Goal: Task Accomplishment & Management: Use online tool/utility

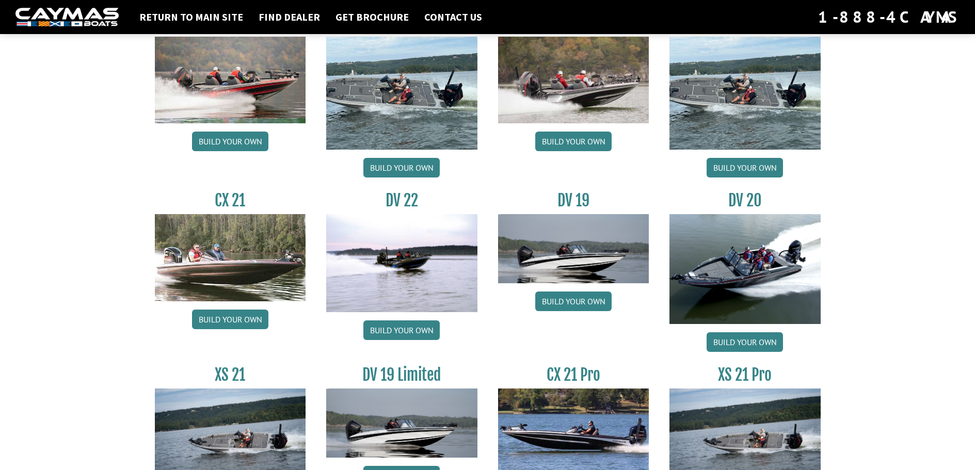
scroll to position [1084, 0]
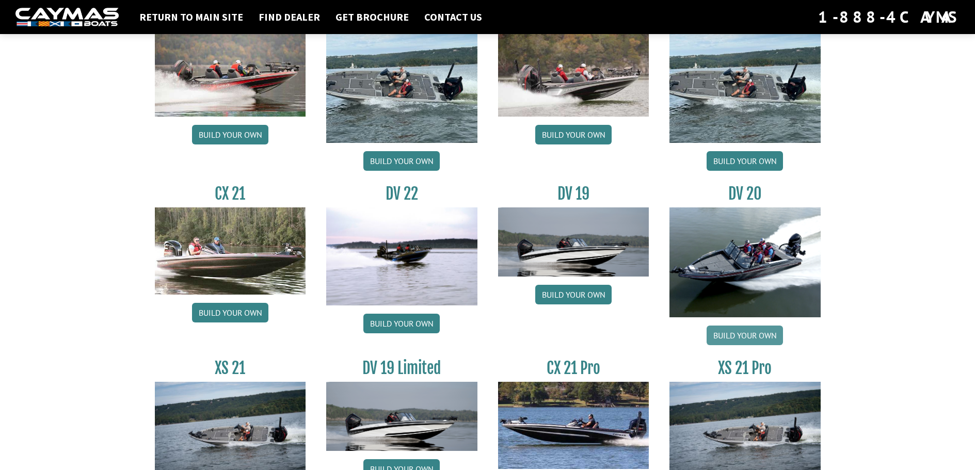
click at [746, 331] on link "Build your own" at bounding box center [745, 336] width 76 height 20
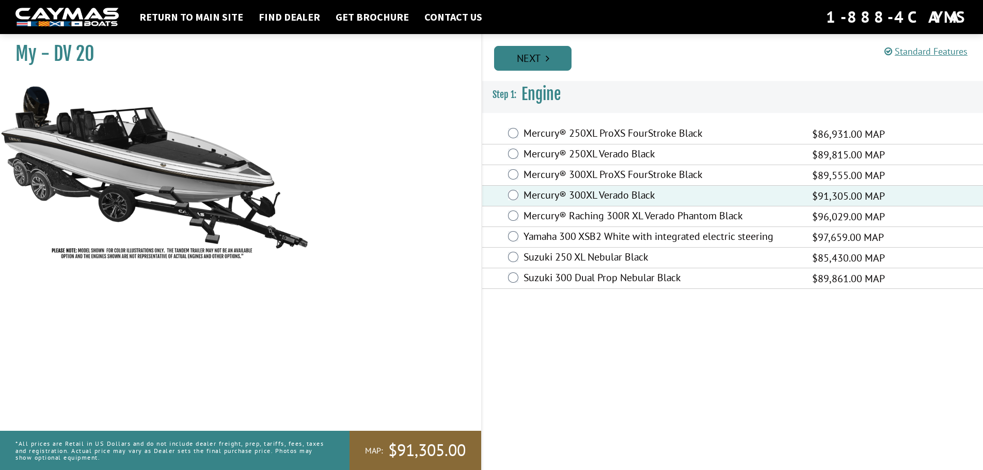
click at [547, 58] on icon "Pagination" at bounding box center [548, 58] width 4 height 10
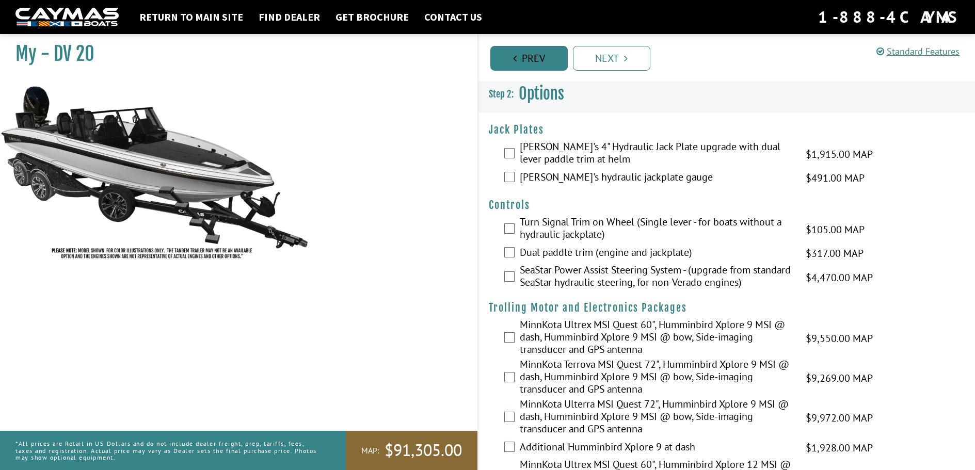
click at [518, 62] on link "Prev" at bounding box center [528, 58] width 77 height 25
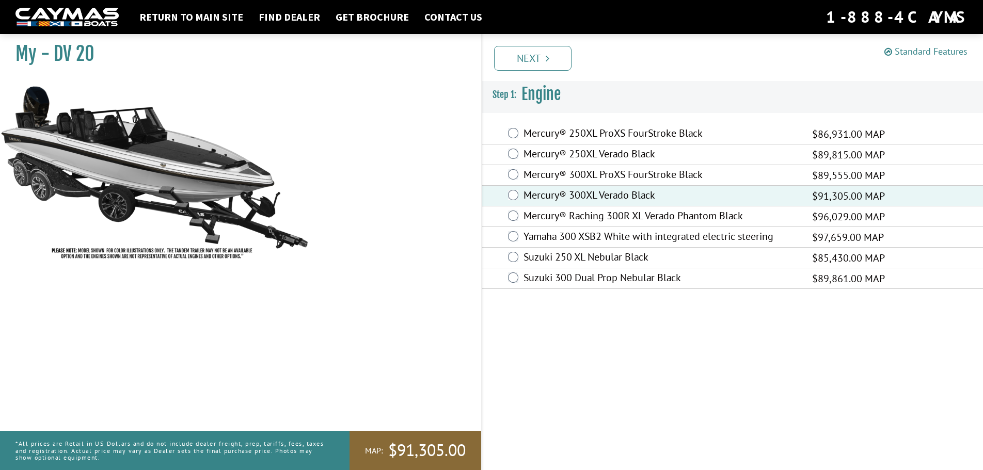
click at [921, 52] on link "Standard Features" at bounding box center [925, 51] width 83 height 12
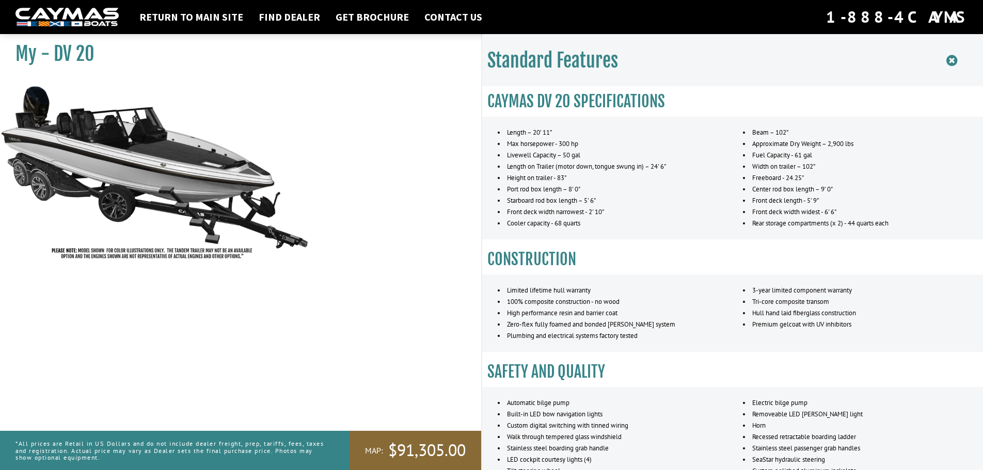
click at [952, 61] on icon at bounding box center [951, 60] width 11 height 13
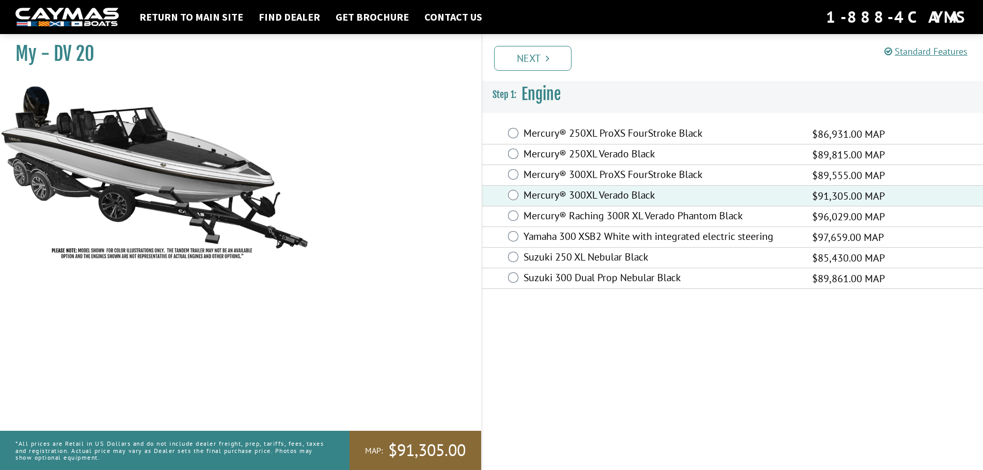
click at [237, 215] on img at bounding box center [155, 172] width 310 height 188
click at [233, 215] on img at bounding box center [155, 172] width 310 height 188
click at [530, 58] on link "Next" at bounding box center [532, 58] width 77 height 25
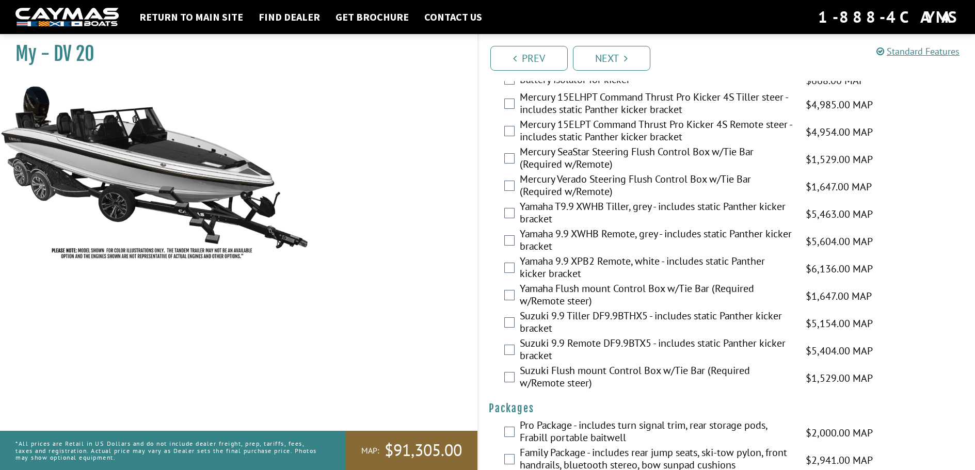
scroll to position [2580, 0]
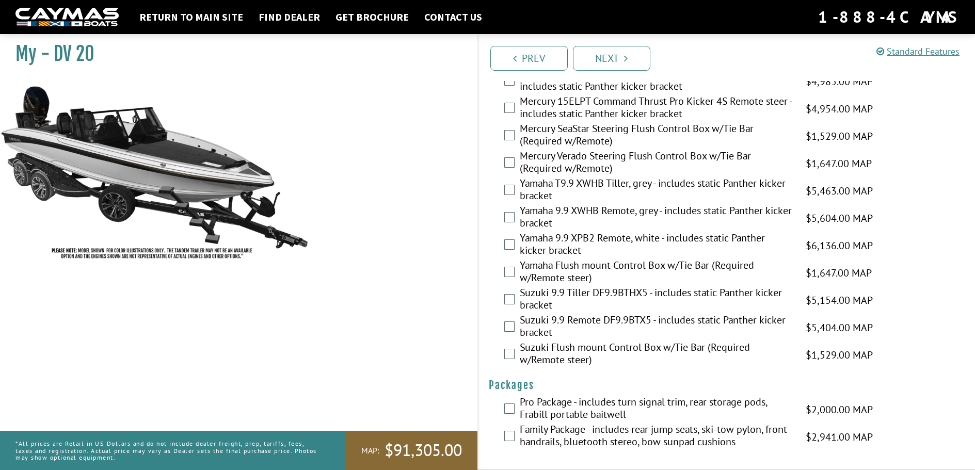
click at [358, 221] on div "My - DV 20" at bounding box center [234, 264] width 488 height 470
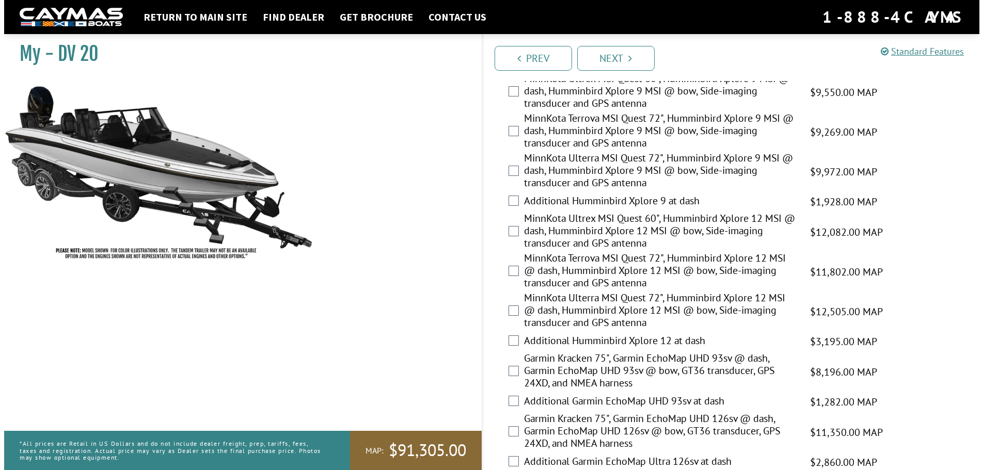
scroll to position [0, 0]
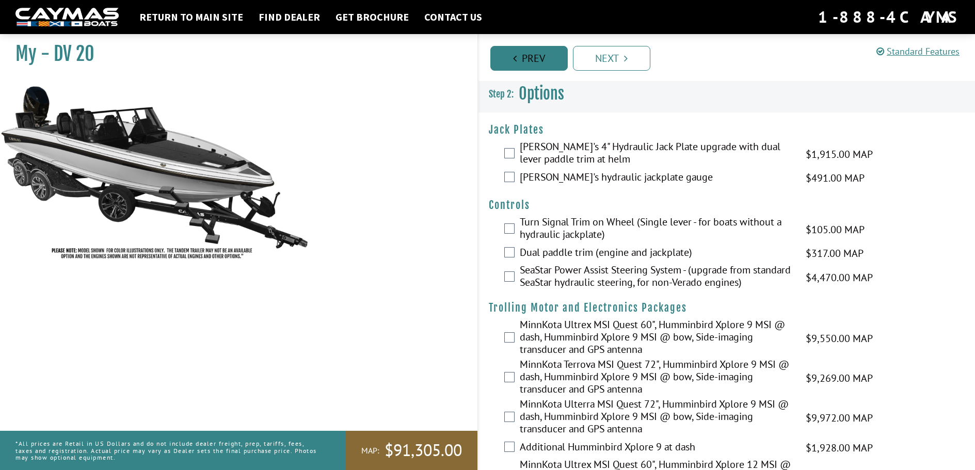
click at [512, 60] on link "Prev" at bounding box center [528, 58] width 77 height 25
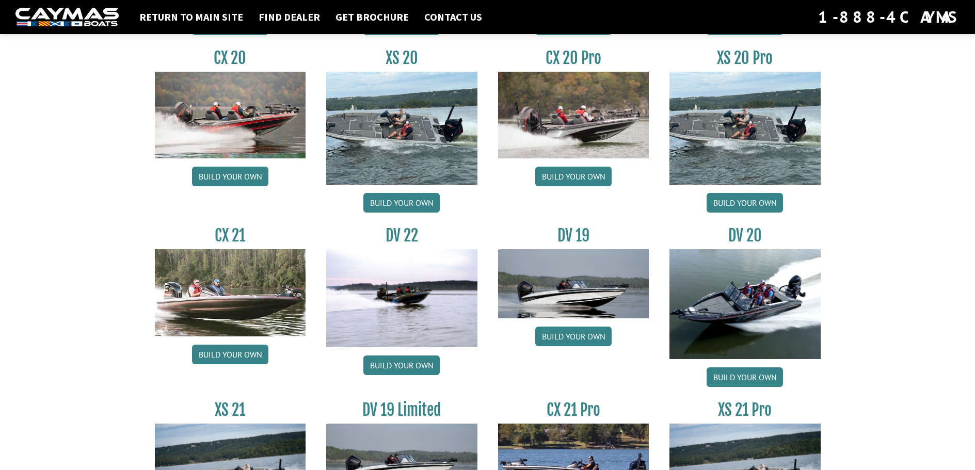
scroll to position [1068, 0]
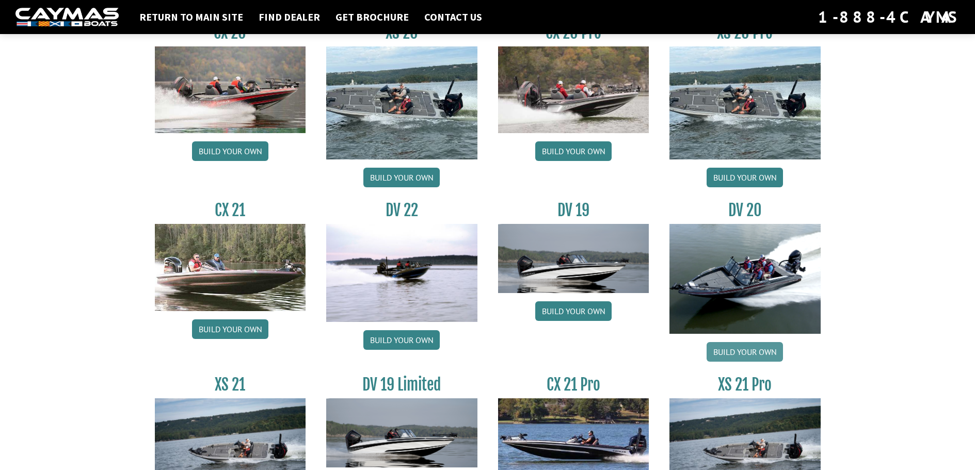
click at [741, 349] on link "Build your own" at bounding box center [745, 352] width 76 height 20
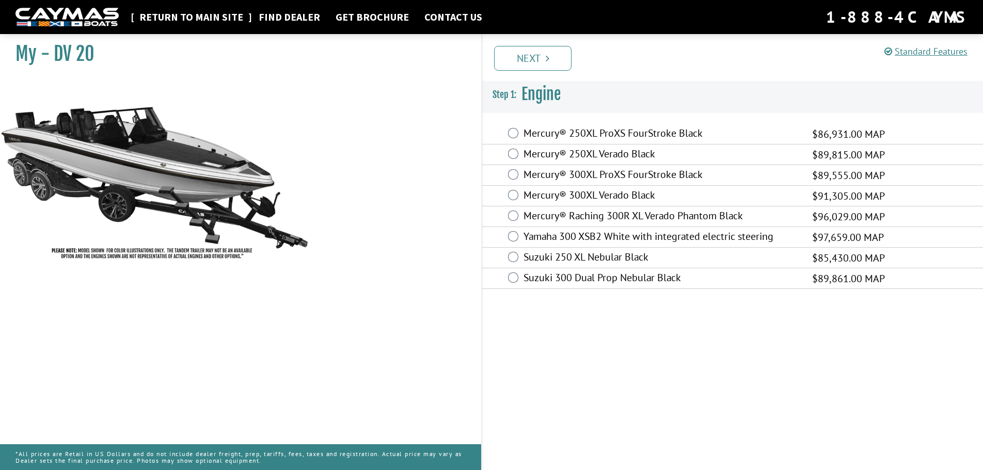
click at [182, 16] on link "Return to main site" at bounding box center [191, 16] width 114 height 13
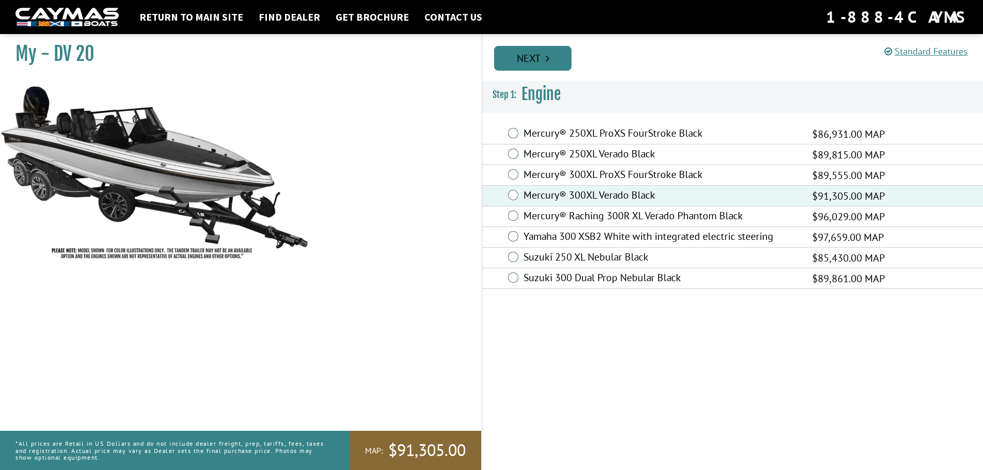
click at [536, 56] on link "Next" at bounding box center [532, 58] width 77 height 25
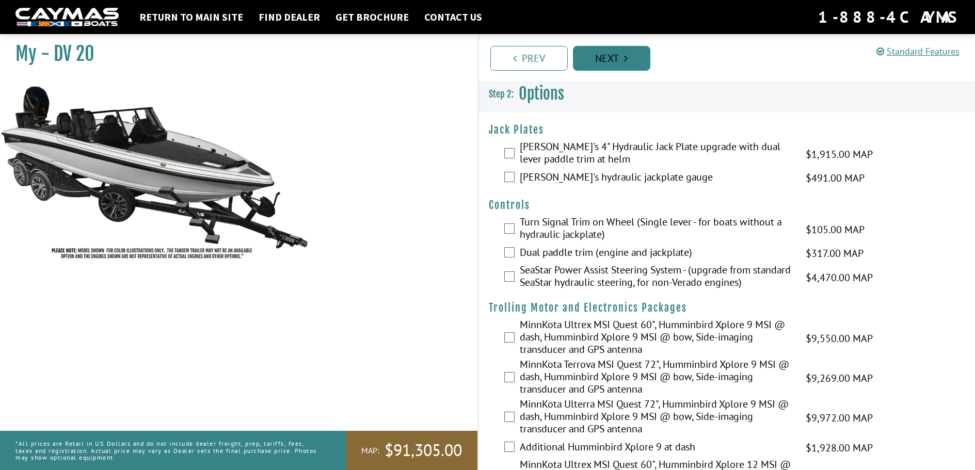
click at [617, 51] on link "Next" at bounding box center [611, 58] width 77 height 25
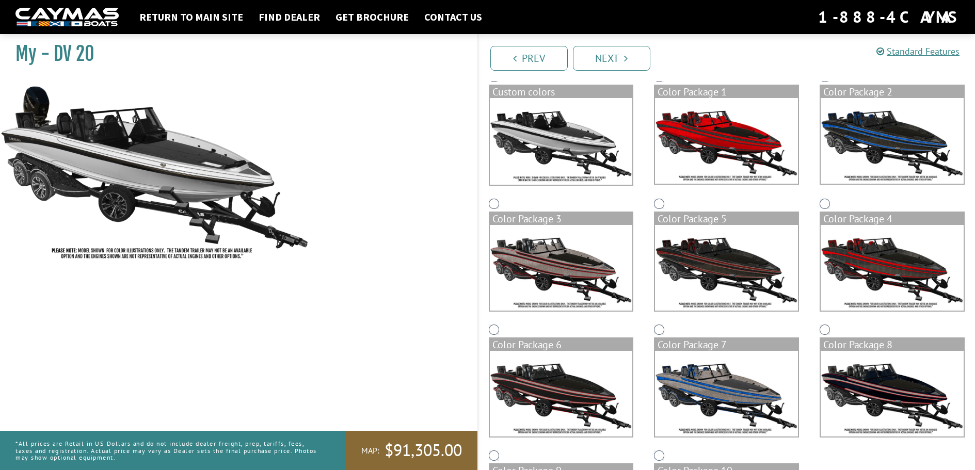
scroll to position [7, 0]
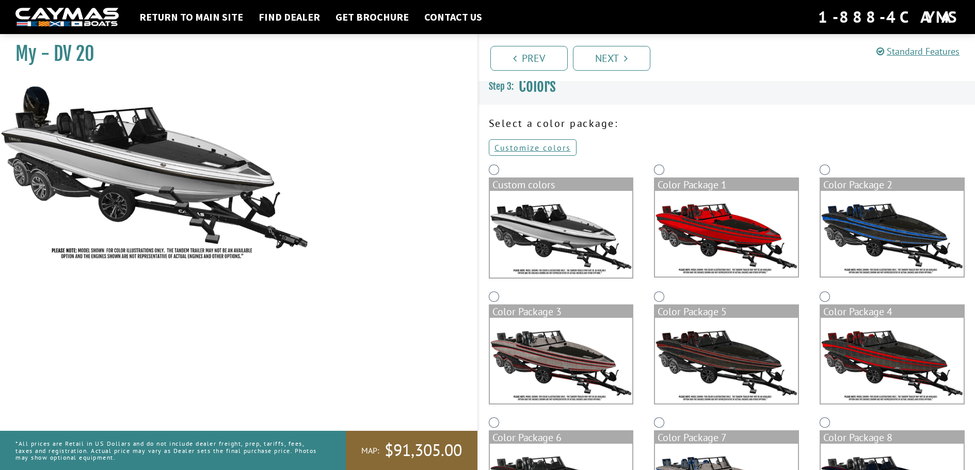
click at [543, 232] on img at bounding box center [561, 234] width 143 height 87
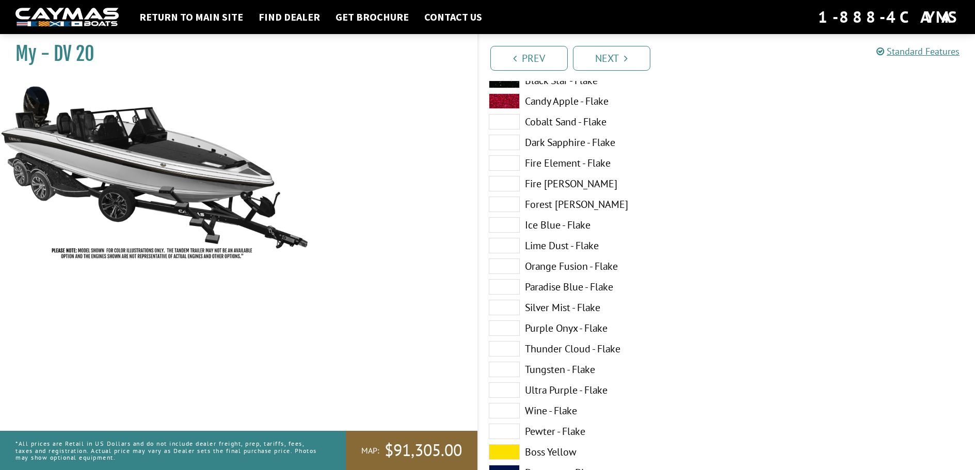
scroll to position [162, 0]
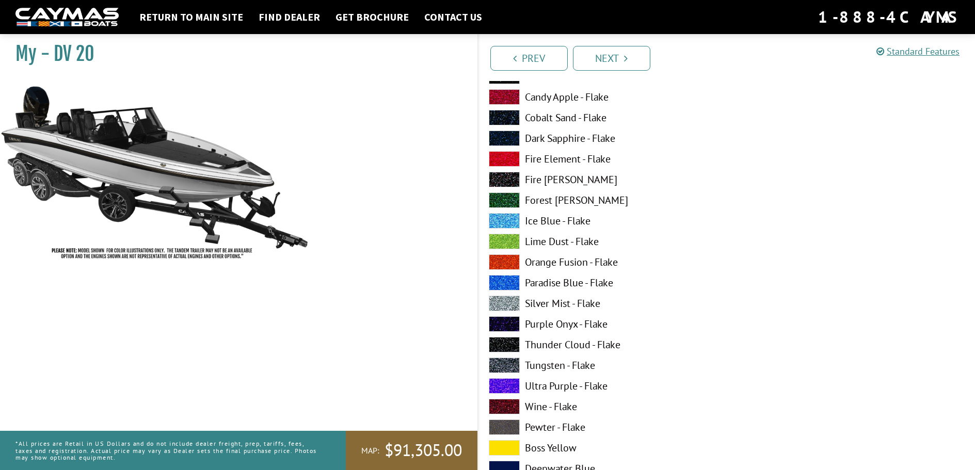
click at [510, 365] on span at bounding box center [504, 365] width 31 height 15
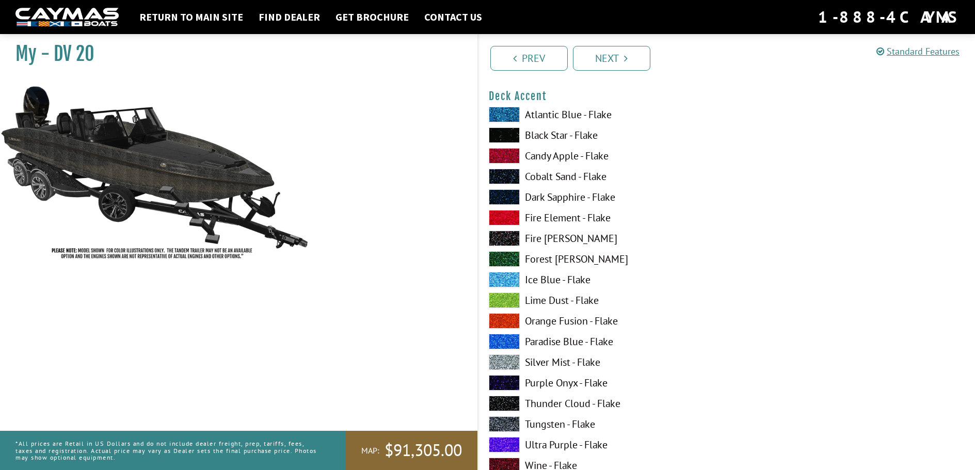
scroll to position [782, 0]
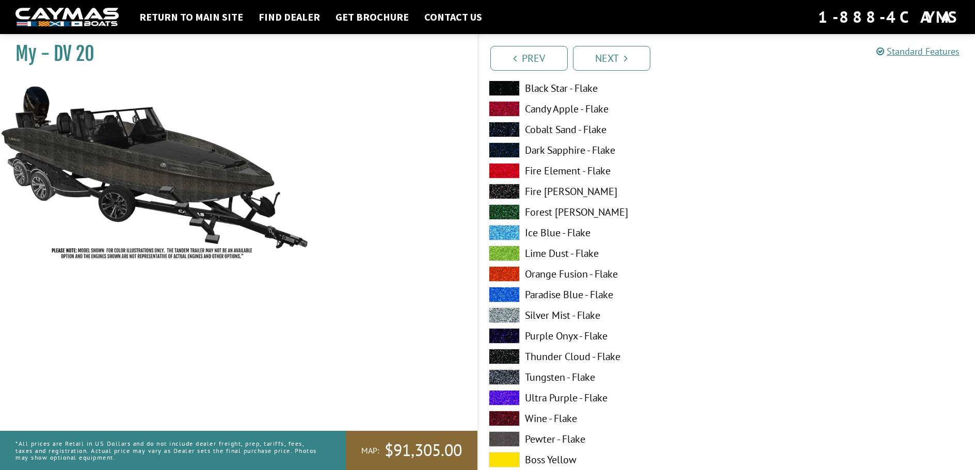
click at [505, 356] on span at bounding box center [504, 356] width 31 height 15
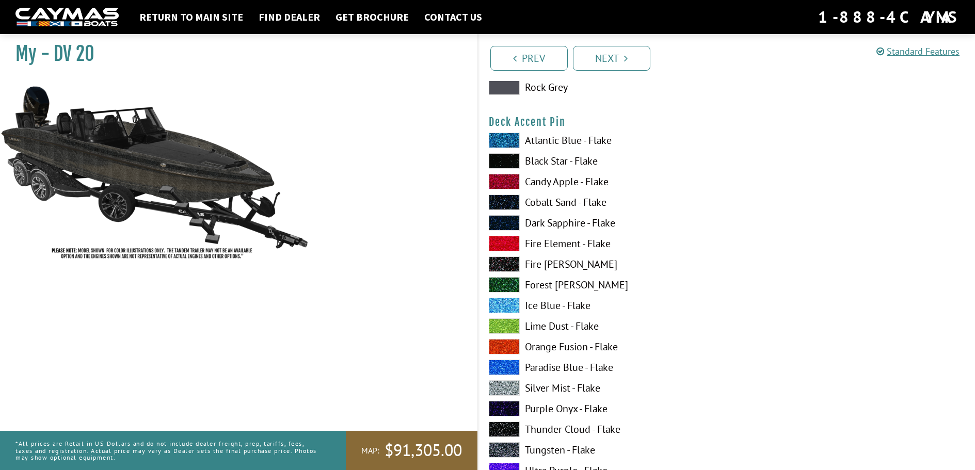
scroll to position [1349, 0]
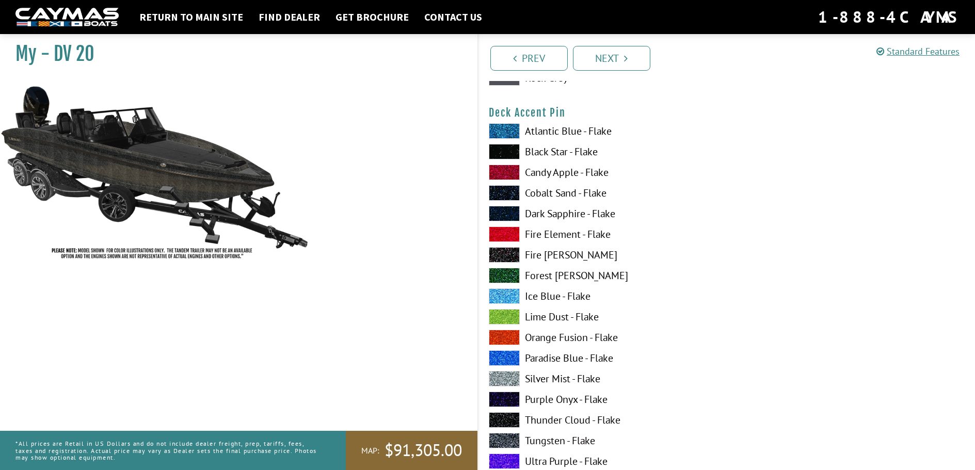
click at [511, 378] on span at bounding box center [504, 378] width 31 height 15
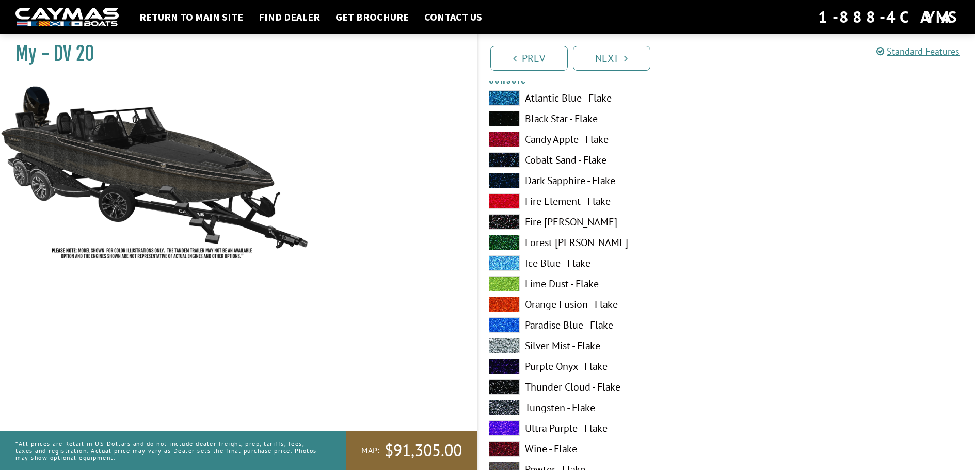
scroll to position [1866, 0]
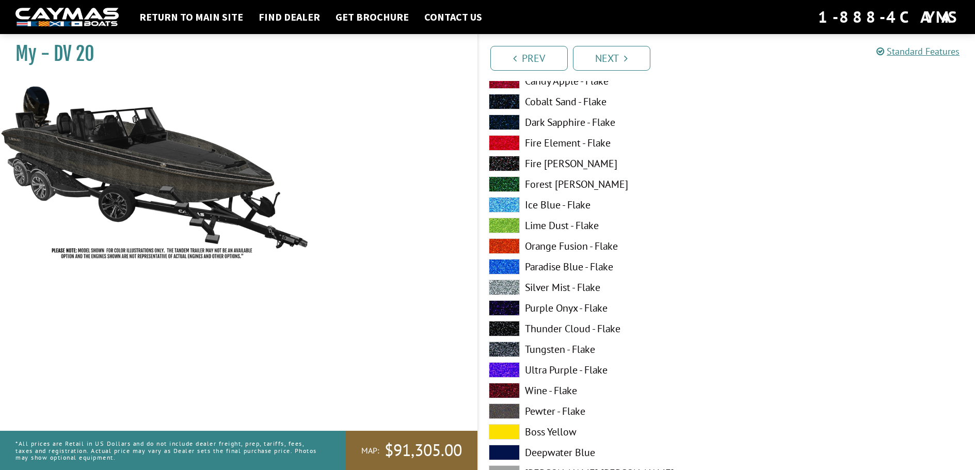
click at [510, 348] on span at bounding box center [504, 349] width 31 height 15
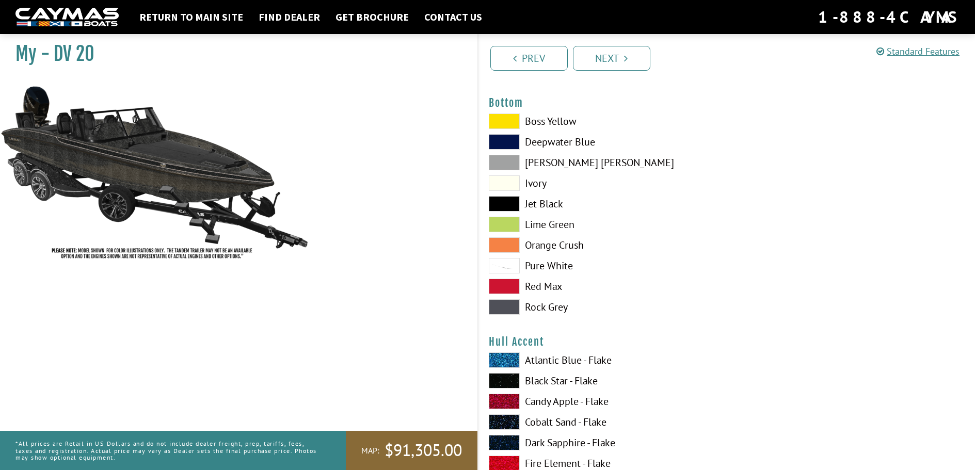
scroll to position [2433, 0]
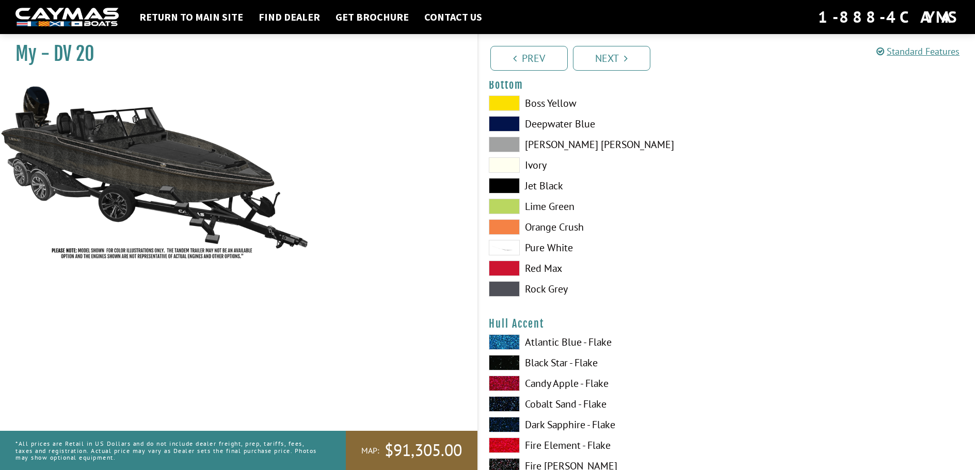
click at [509, 183] on span at bounding box center [504, 185] width 31 height 15
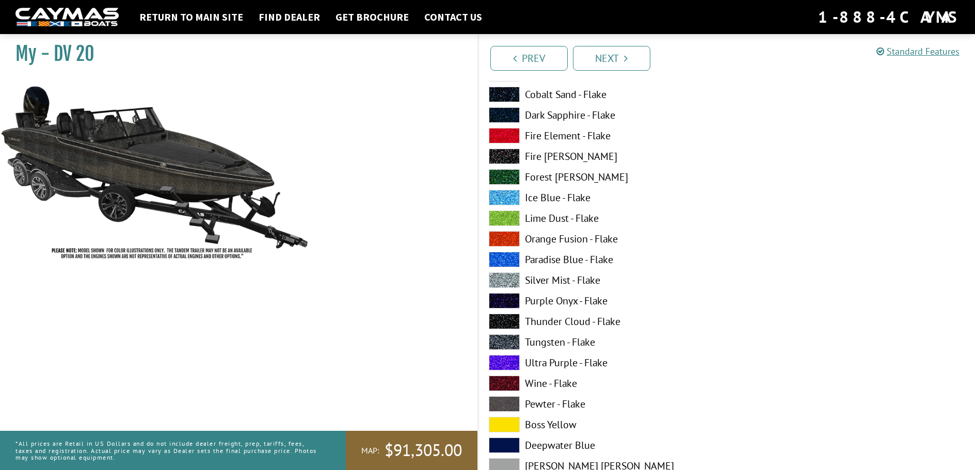
scroll to position [2795, 0]
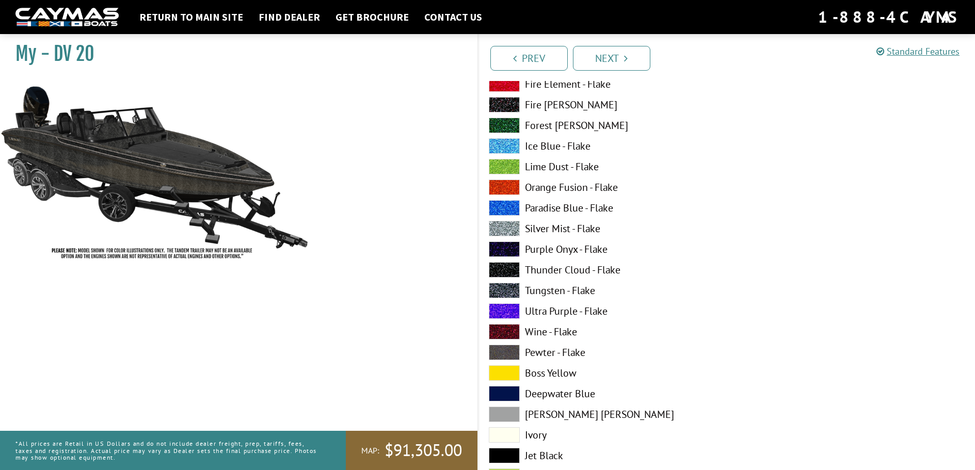
click at [507, 267] on span at bounding box center [504, 269] width 31 height 15
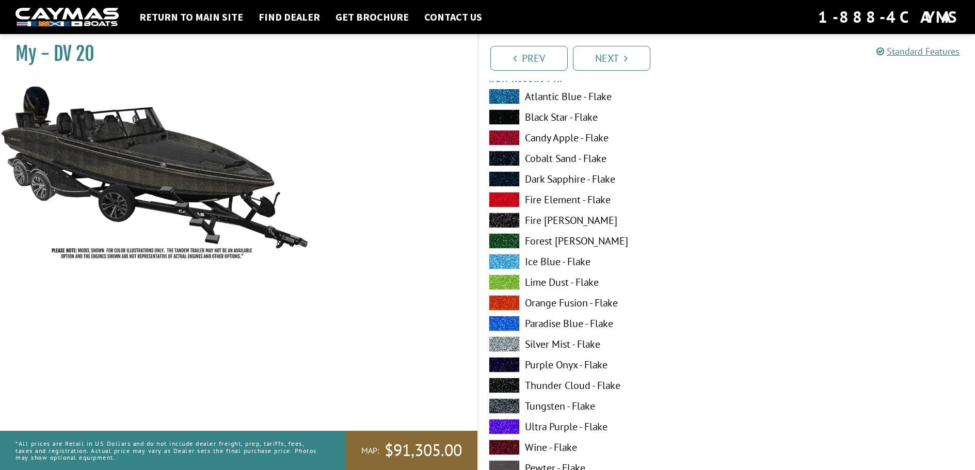
scroll to position [3311, 0]
click at [508, 340] on span at bounding box center [504, 343] width 31 height 15
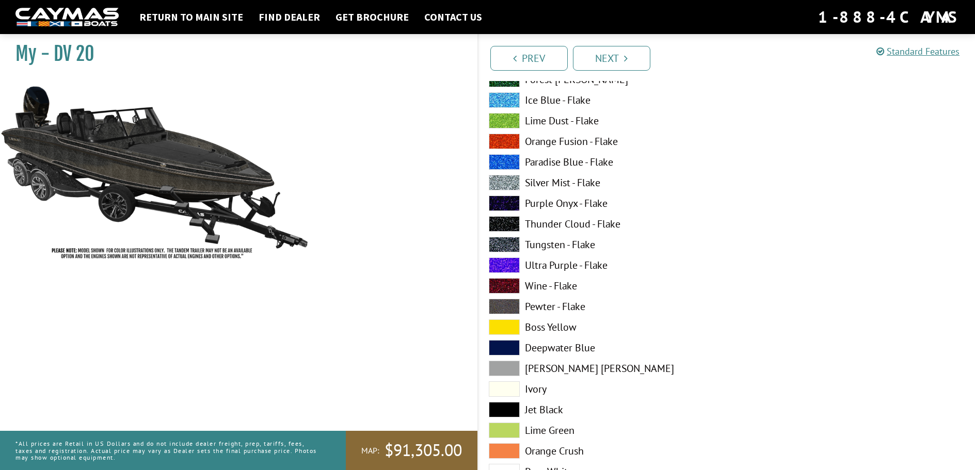
scroll to position [3879, 0]
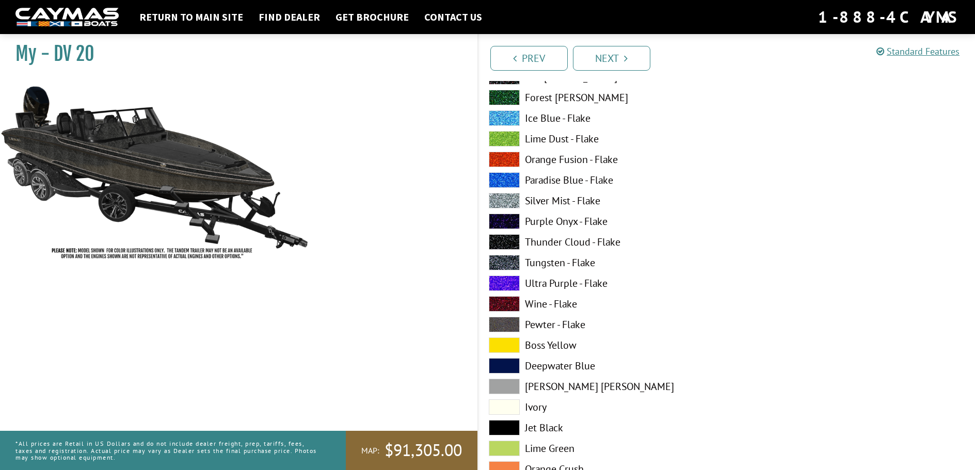
click at [507, 242] on span at bounding box center [504, 241] width 31 height 15
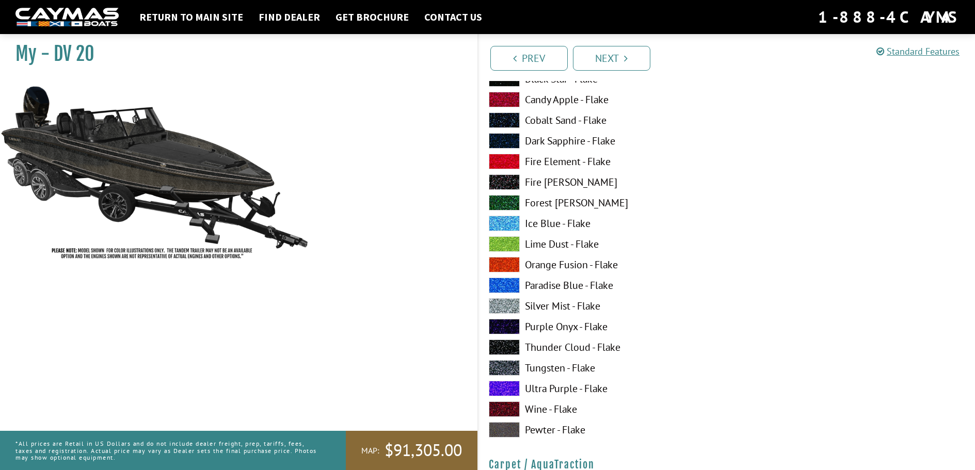
scroll to position [4447, 0]
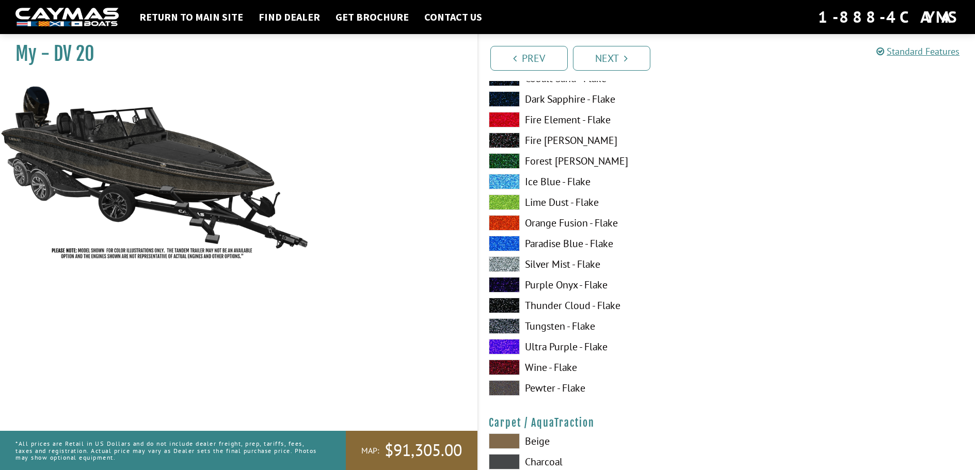
click at [505, 263] on span at bounding box center [504, 264] width 31 height 15
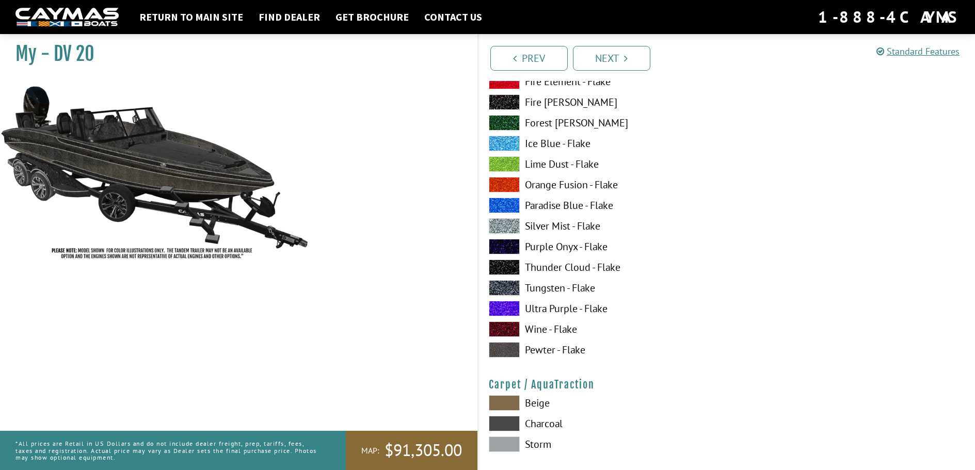
scroll to position [4602, 0]
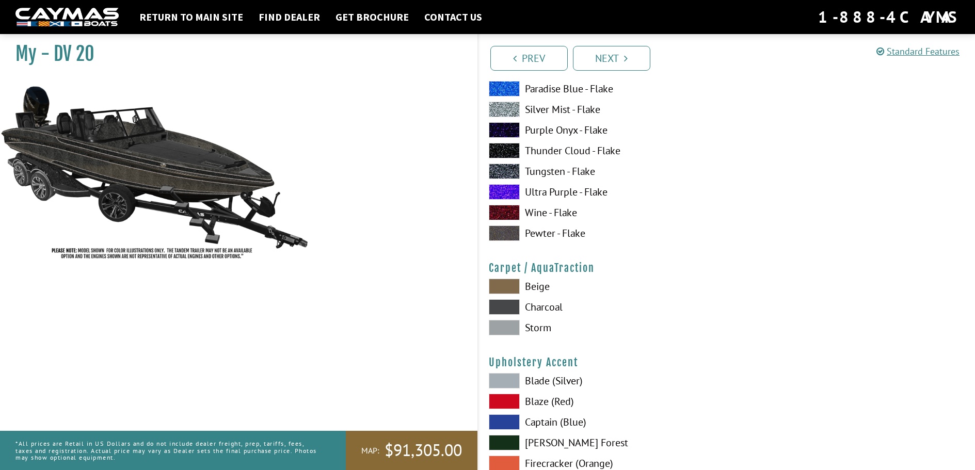
click at [510, 285] on span at bounding box center [504, 286] width 31 height 15
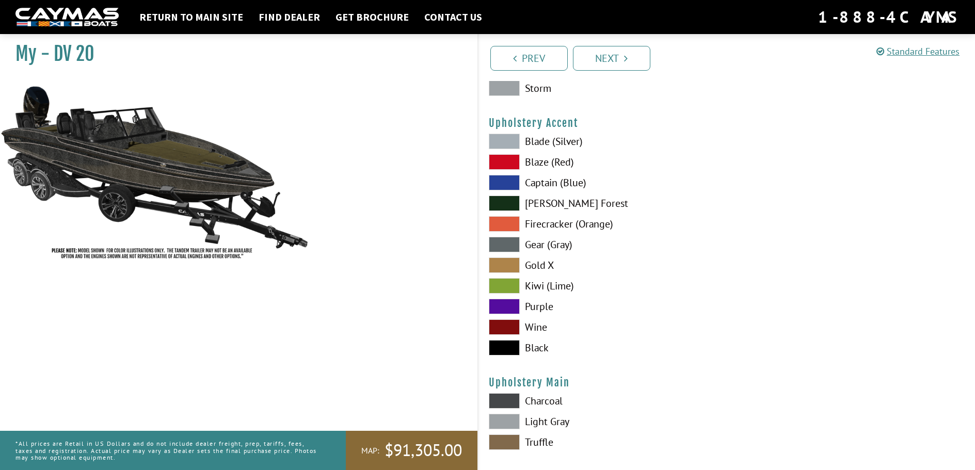
scroll to position [4860, 0]
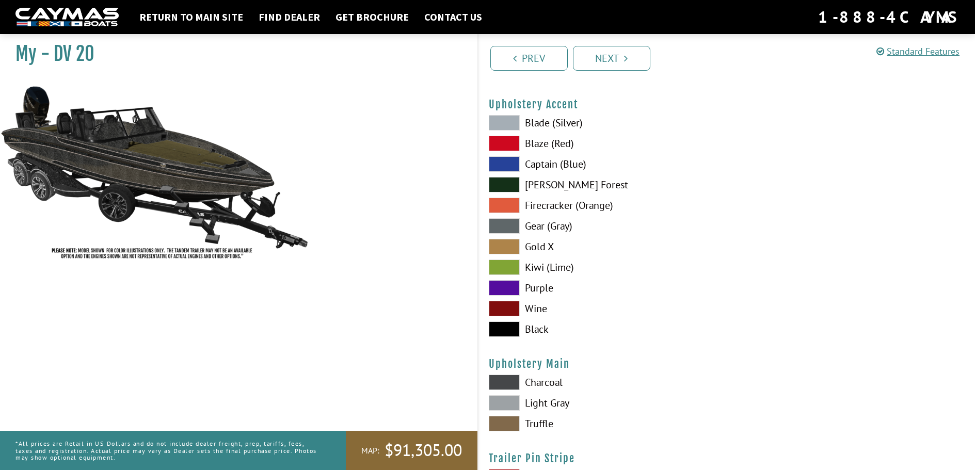
click at [501, 330] on span at bounding box center [504, 329] width 31 height 15
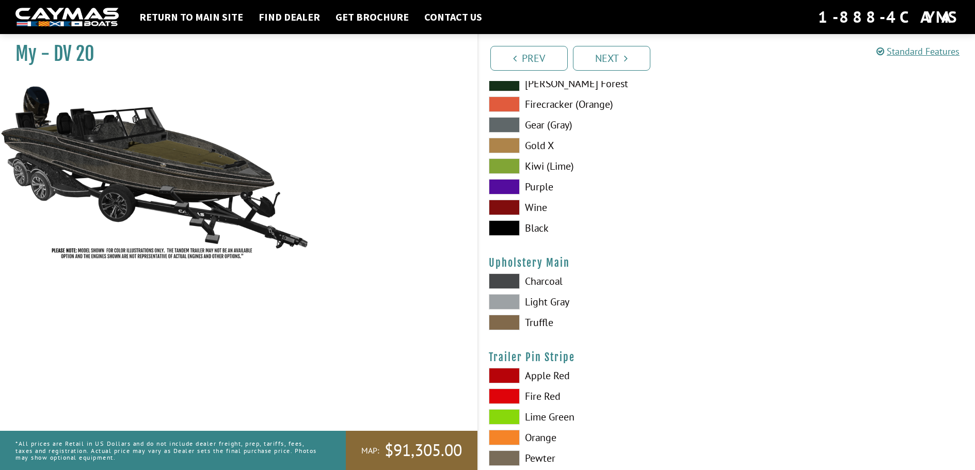
scroll to position [4963, 0]
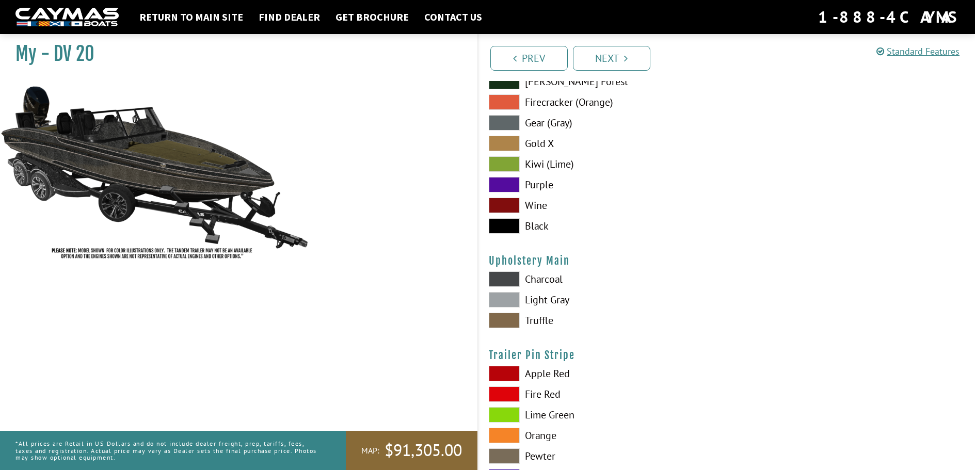
click at [510, 319] on span at bounding box center [504, 320] width 31 height 15
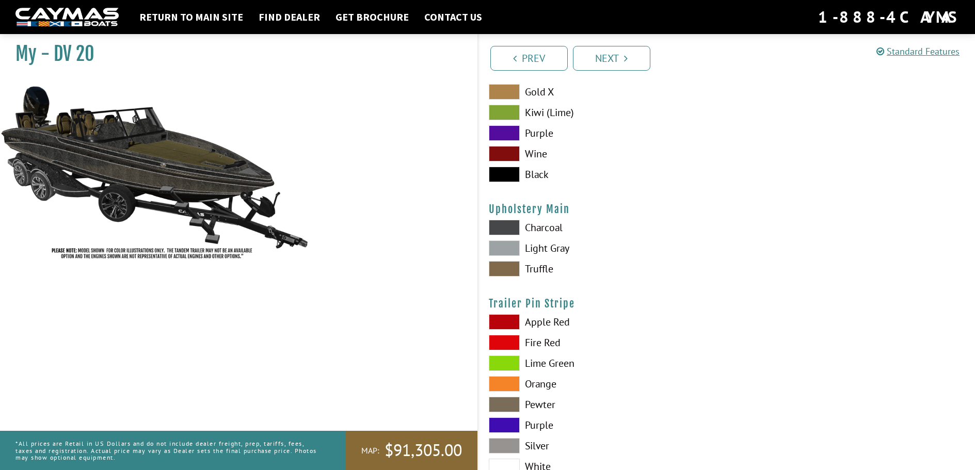
scroll to position [5066, 0]
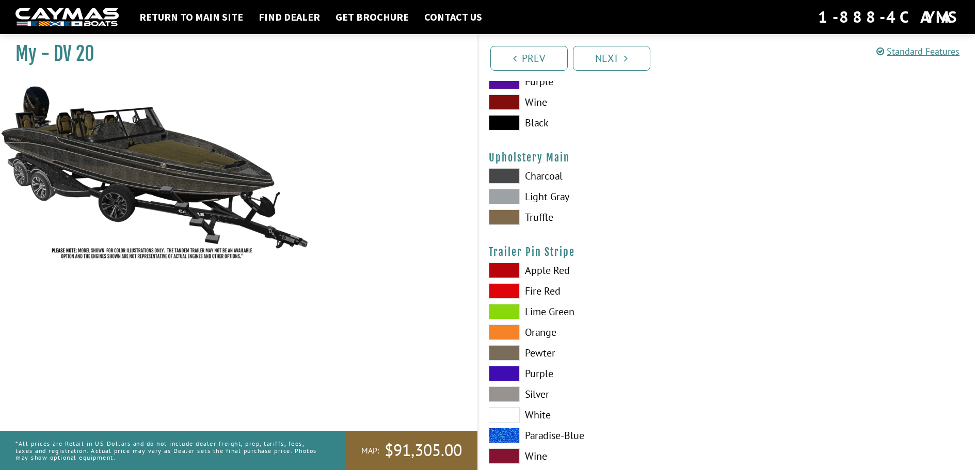
click at [511, 394] on span at bounding box center [504, 394] width 31 height 15
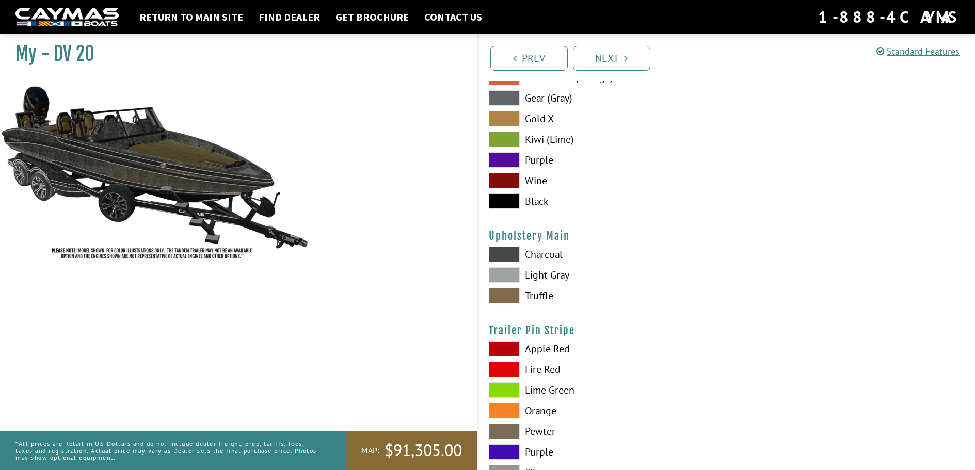
scroll to position [4936, 0]
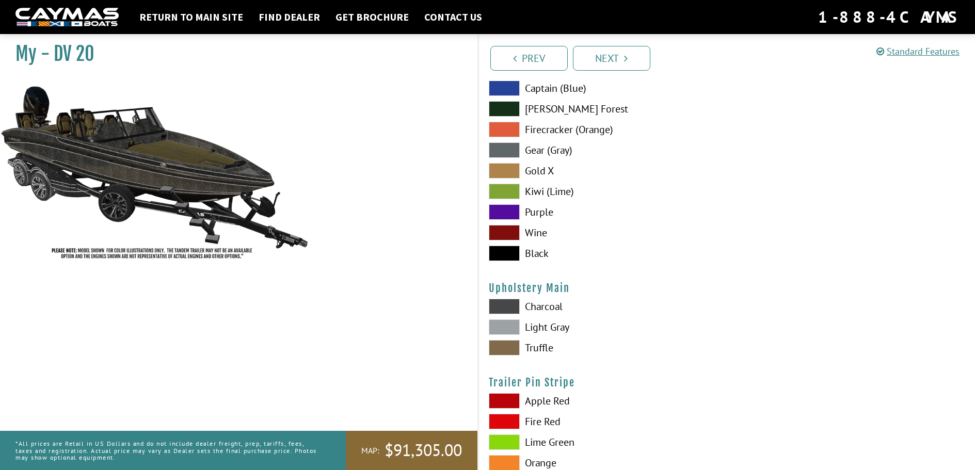
click at [622, 61] on link "Next" at bounding box center [611, 58] width 77 height 25
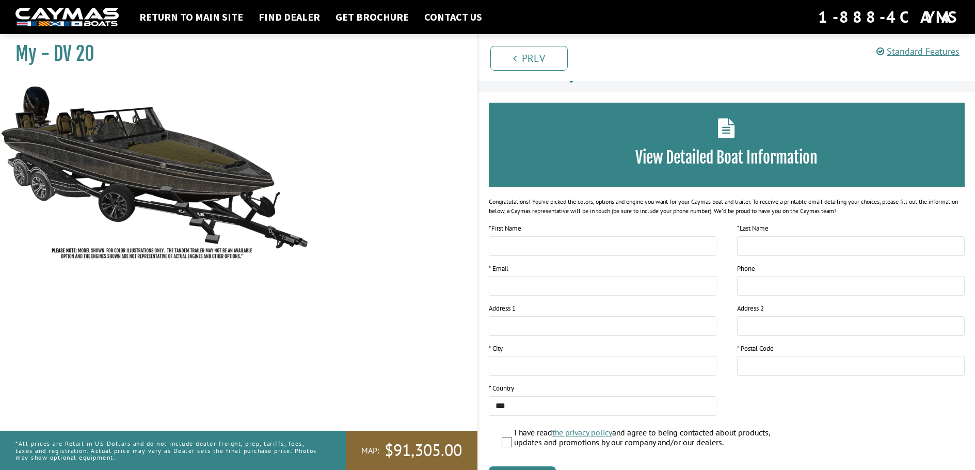
scroll to position [0, 0]
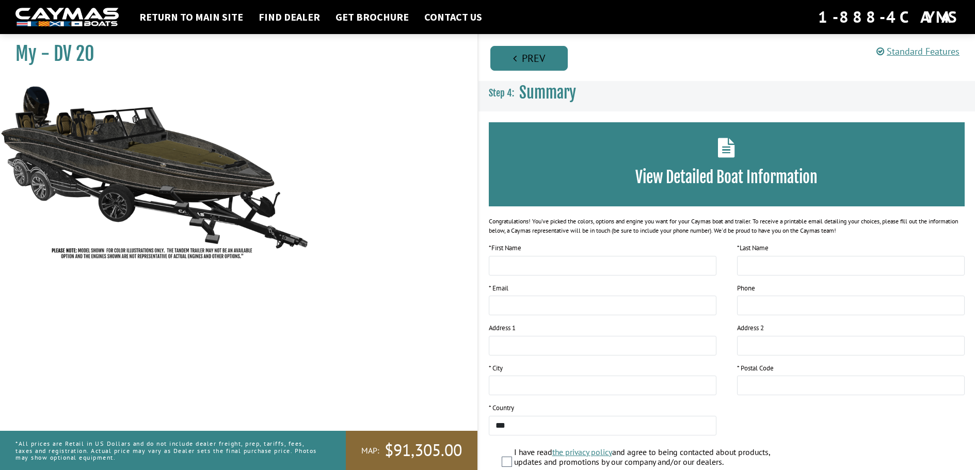
click at [520, 58] on link "Prev" at bounding box center [528, 58] width 77 height 25
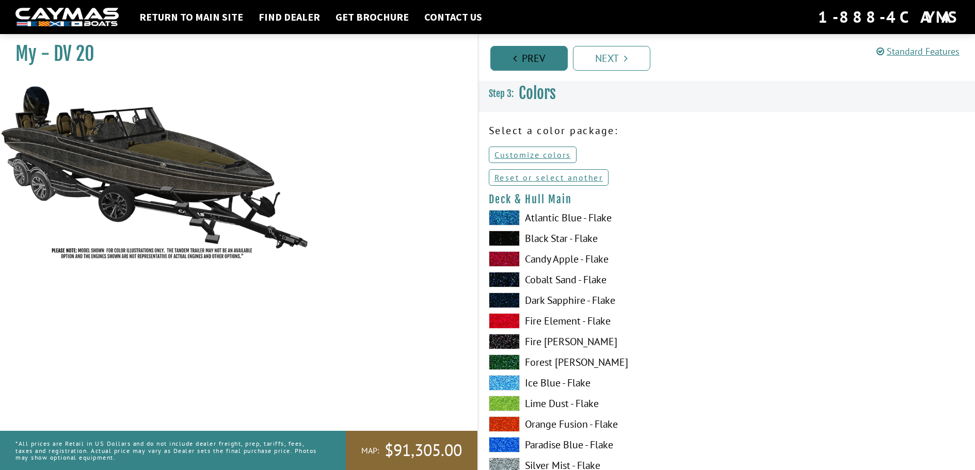
click at [520, 58] on link "Prev" at bounding box center [528, 58] width 77 height 25
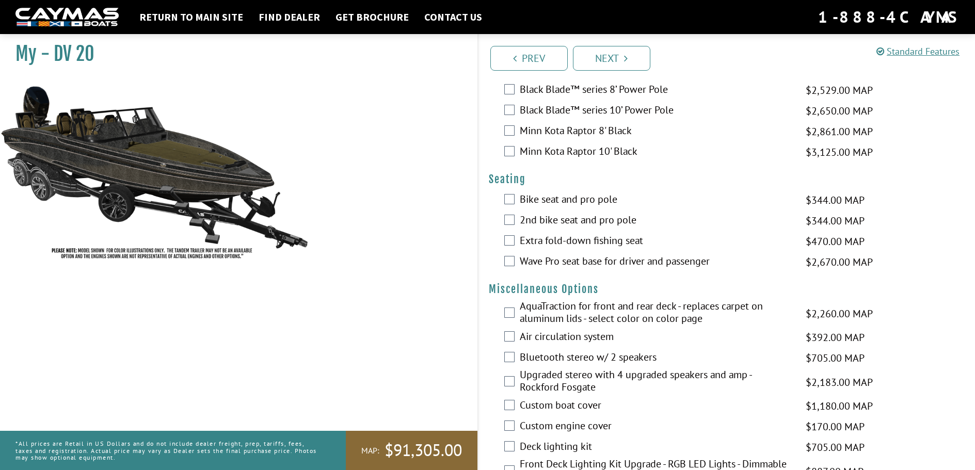
scroll to position [1032, 0]
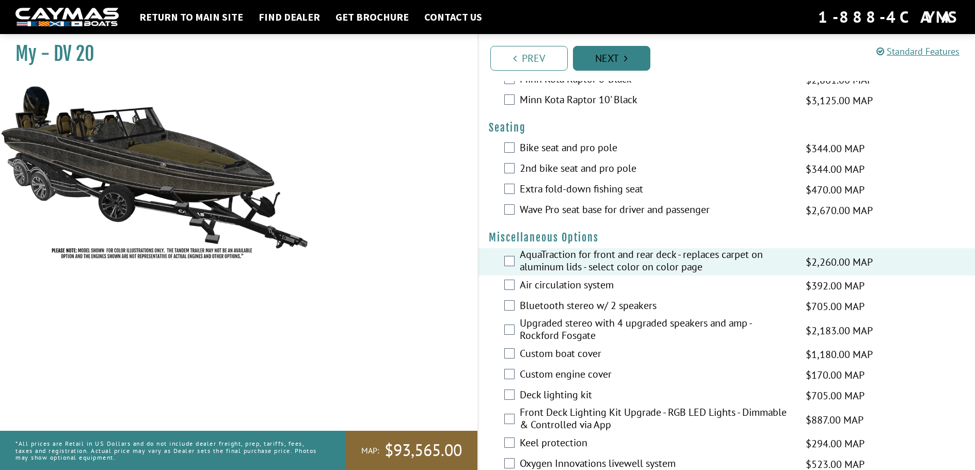
click at [608, 58] on link "Next" at bounding box center [611, 58] width 77 height 25
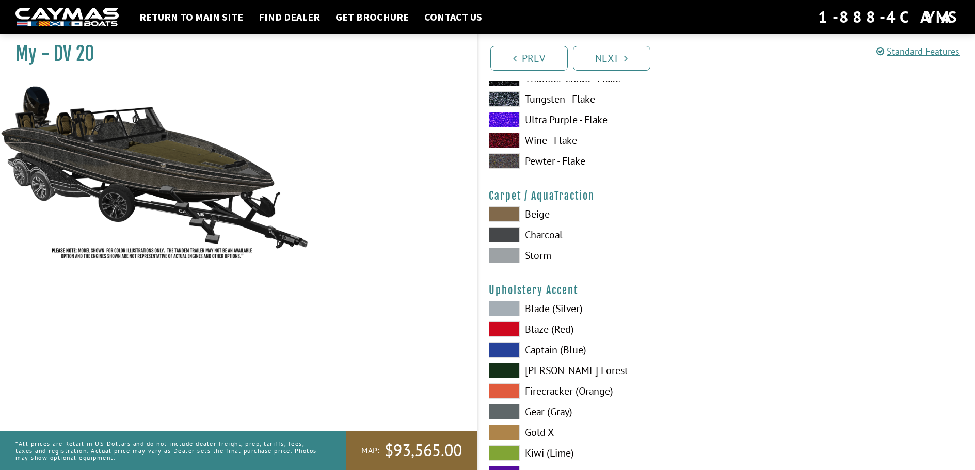
scroll to position [4698, 0]
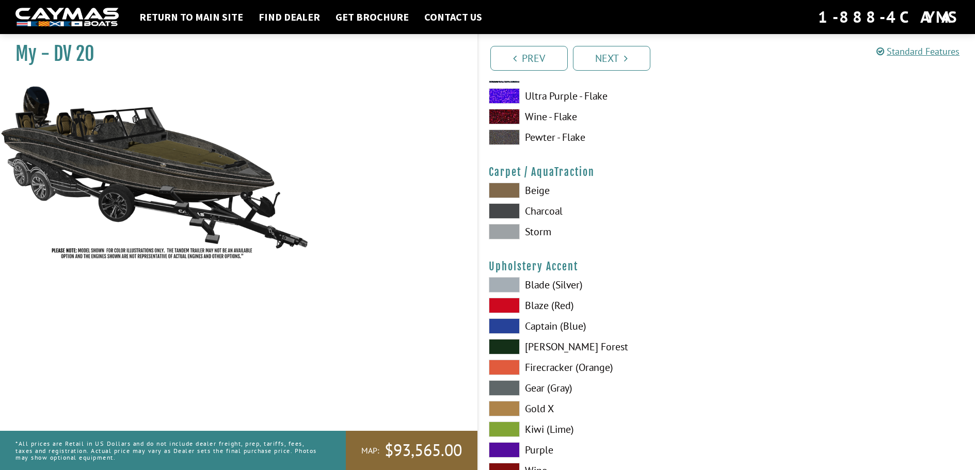
click at [504, 187] on span at bounding box center [504, 190] width 31 height 15
click at [507, 189] on span at bounding box center [504, 190] width 31 height 15
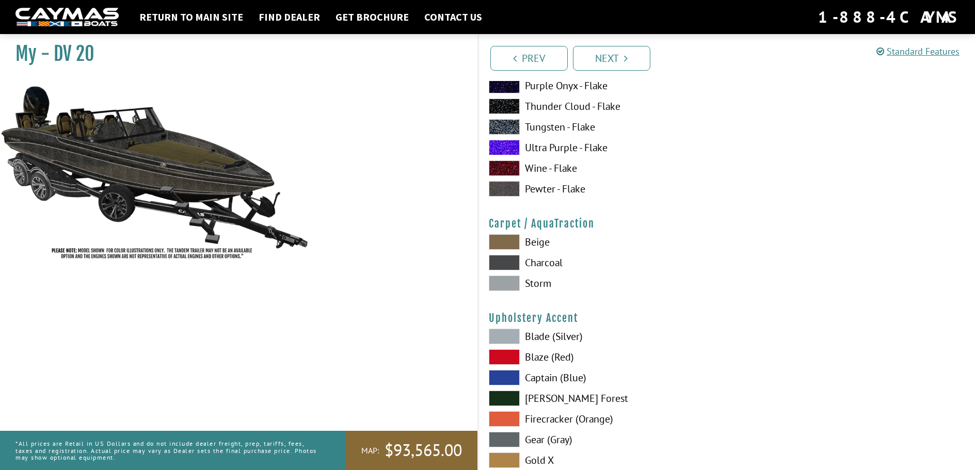
scroll to position [4852, 0]
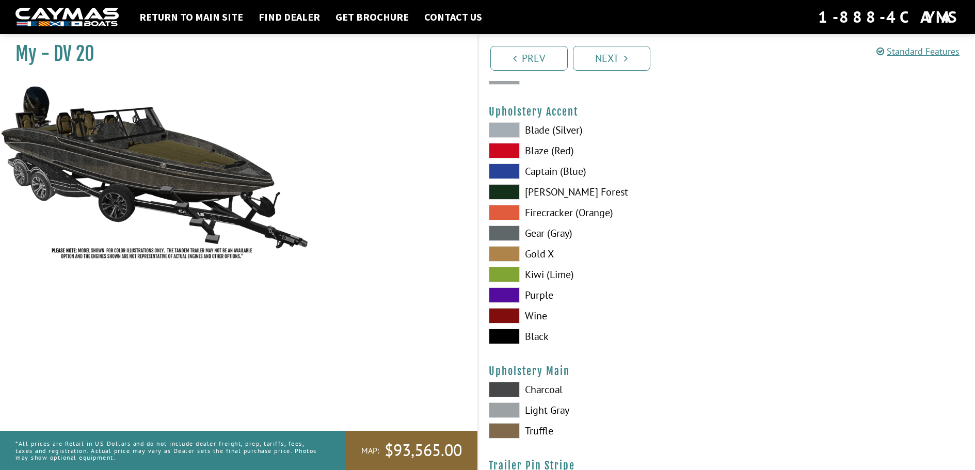
click at [132, 198] on img at bounding box center [155, 172] width 310 height 188
click at [195, 215] on img at bounding box center [155, 172] width 310 height 188
drag, startPoint x: 226, startPoint y: 217, endPoint x: 226, endPoint y: 227, distance: 10.3
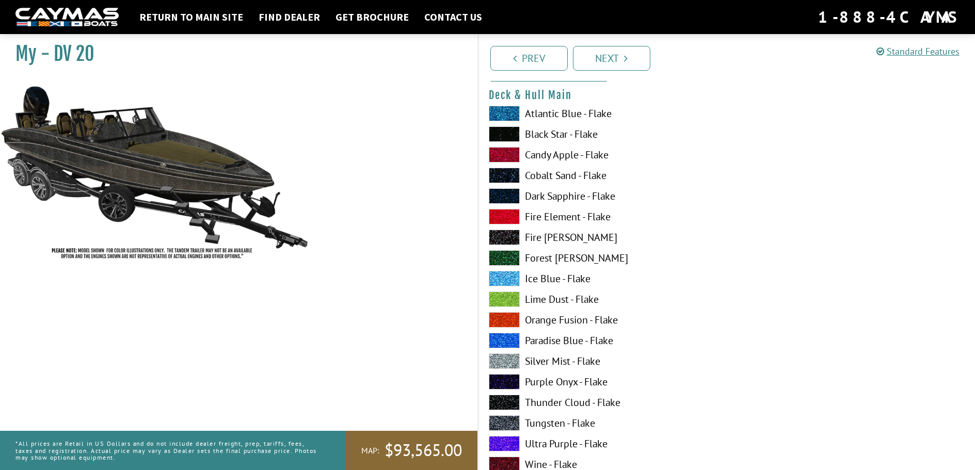
scroll to position [0, 0]
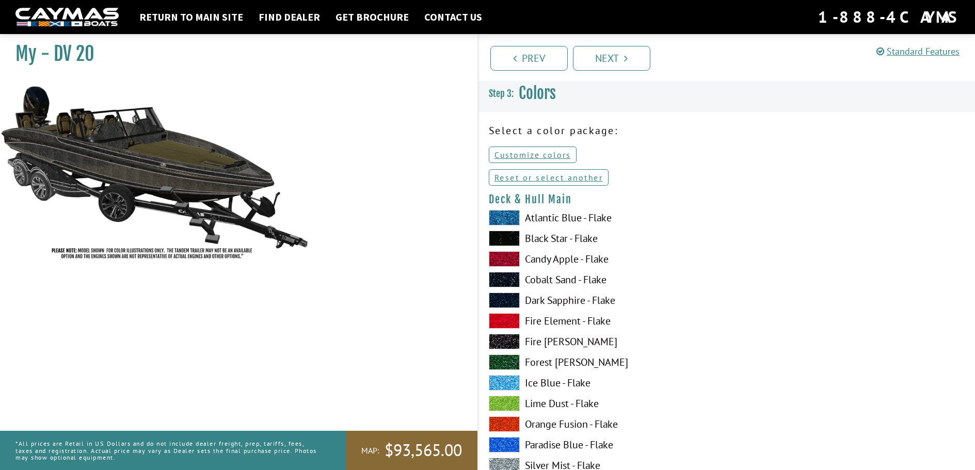
click at [180, 196] on img at bounding box center [155, 172] width 310 height 188
click at [181, 196] on img at bounding box center [155, 172] width 310 height 188
